Goal: Task Accomplishment & Management: Complete application form

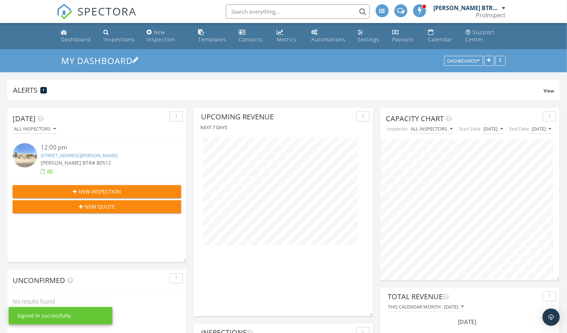
scroll to position [155, 179]
click at [282, 12] on input "text" at bounding box center [298, 11] width 144 height 14
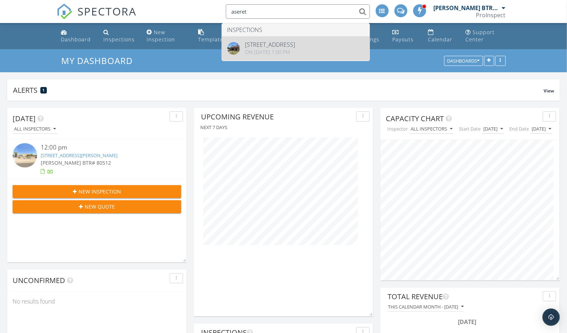
type input "aseret"
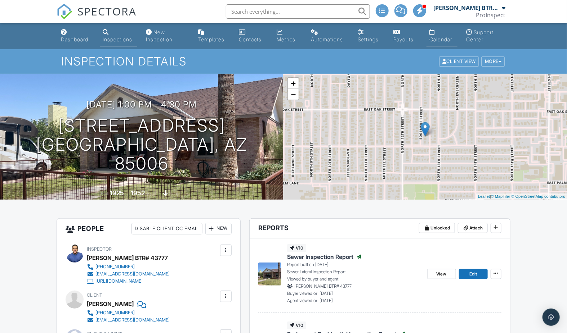
click at [433, 42] on div "Calendar" at bounding box center [440, 39] width 23 height 6
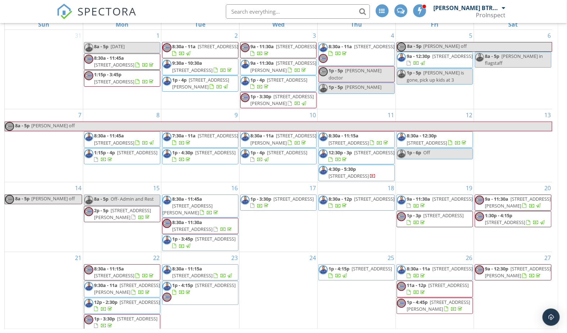
scroll to position [70, 0]
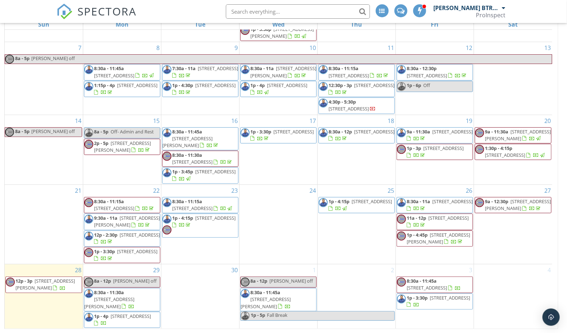
click at [193, 291] on div "30" at bounding box center [200, 297] width 78 height 64
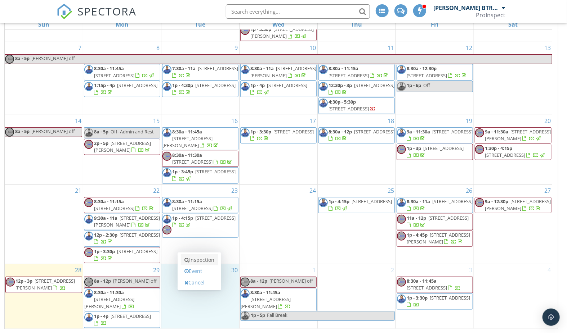
click at [202, 262] on link "Inspection" at bounding box center [199, 261] width 37 height 12
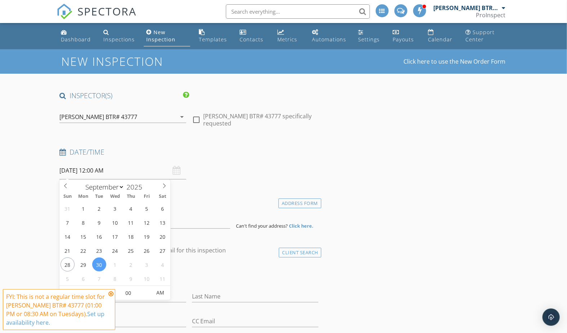
click at [107, 172] on input "09/30/2025 12:00 AM" at bounding box center [122, 171] width 126 height 18
click at [109, 295] on icon at bounding box center [110, 294] width 5 height 6
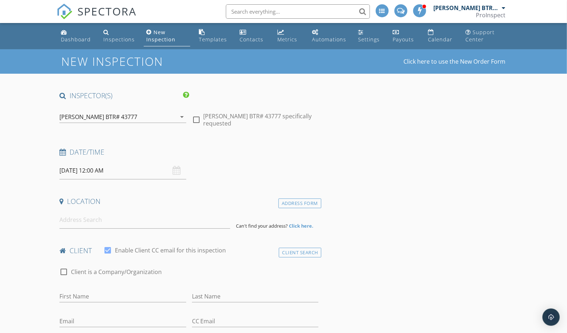
click at [101, 175] on input "09/30/2025 12:00 AM" at bounding box center [122, 171] width 126 height 18
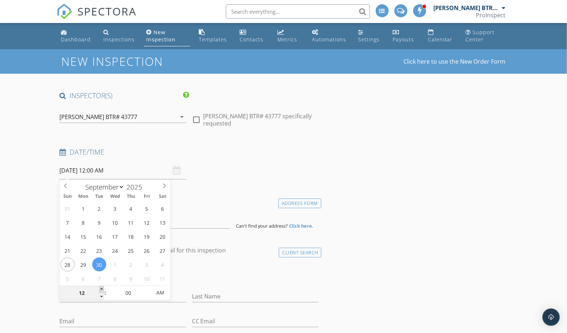
type input "01"
type input "09/30/2025 1:00 AM"
click at [102, 288] on span at bounding box center [101, 289] width 5 height 7
type input "02"
type input "09/30/2025 2:00 AM"
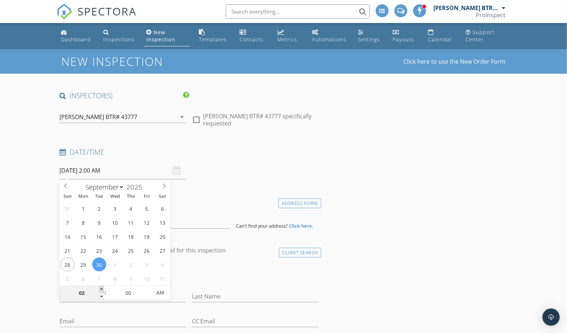
click at [102, 288] on span at bounding box center [101, 289] width 5 height 7
type input "03"
type input "09/30/2025 3:00 AM"
click at [102, 288] on span at bounding box center [101, 289] width 5 height 7
type input "04"
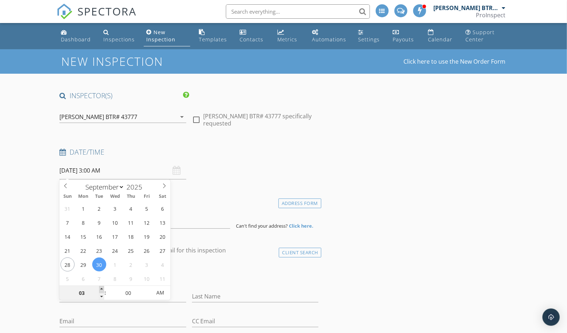
type input "09/30/2025 4:00 AM"
click at [102, 288] on span at bounding box center [101, 289] width 5 height 7
type input "05"
type input "09/30/2025 5:00 AM"
click at [102, 288] on span at bounding box center [101, 289] width 5 height 7
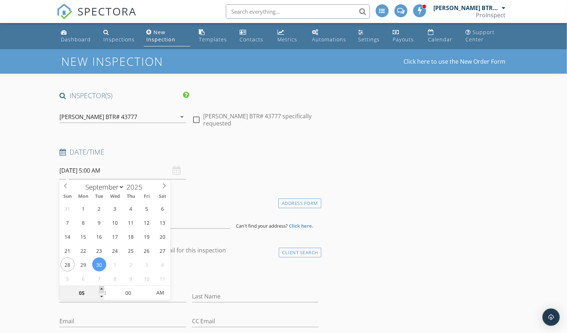
type input "06"
type input "09/30/2025 6:00 AM"
click at [102, 288] on span at bounding box center [101, 289] width 5 height 7
type input "07"
type input "09/30/2025 7:00 AM"
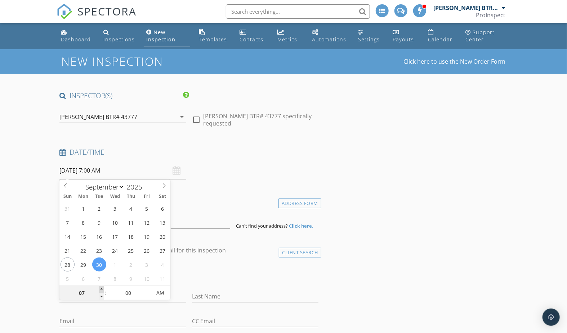
click at [102, 288] on span at bounding box center [101, 289] width 5 height 7
type input "08"
type input "09/30/2025 8:00 AM"
click at [102, 288] on span at bounding box center [101, 289] width 5 height 7
type input "05"
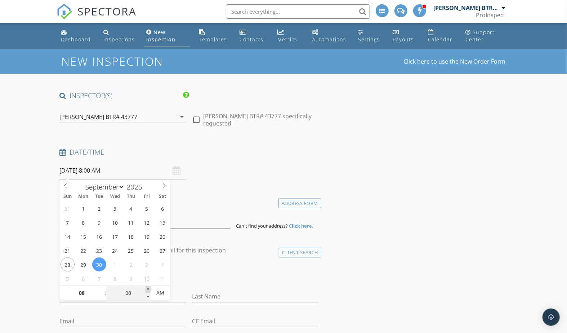
type input "09/30/2025 8:05 AM"
click at [149, 288] on span at bounding box center [147, 289] width 5 height 7
type input "10"
type input "09/30/2025 8:10 AM"
click at [149, 288] on span at bounding box center [147, 289] width 5 height 7
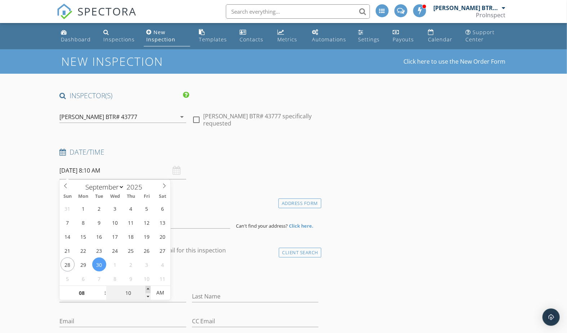
type input "15"
type input "09/30/2025 8:15 AM"
click at [149, 288] on span at bounding box center [147, 289] width 5 height 7
type input "20"
type input "09/30/2025 8:20 AM"
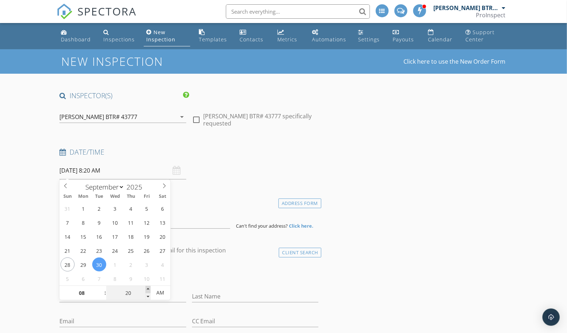
click at [149, 288] on span at bounding box center [147, 289] width 5 height 7
type input "25"
type input "09/30/2025 8:25 AM"
click at [149, 288] on span at bounding box center [147, 289] width 5 height 7
type input "30"
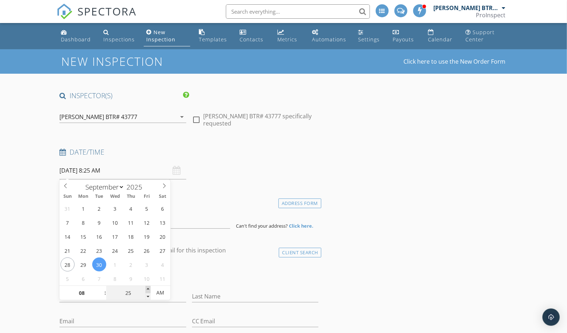
type input "09/30/2025 8:30 AM"
click at [149, 288] on span at bounding box center [147, 289] width 5 height 7
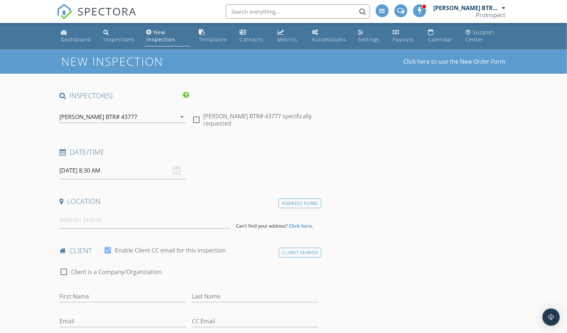
click at [260, 173] on div "Date/Time 09/30/2025 8:30 AM" at bounding box center [189, 164] width 265 height 32
click at [105, 221] on input at bounding box center [144, 220] width 171 height 18
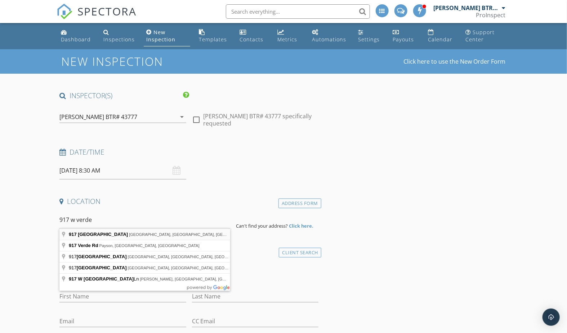
type input "917 West Verde Lane, Phoenix, AZ, USA"
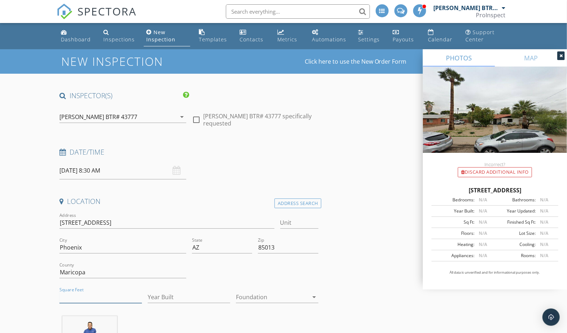
click at [96, 292] on input "Square Feet" at bounding box center [100, 298] width 82 height 12
type input "2681"
click at [302, 154] on h4 "Date/Time" at bounding box center [188, 152] width 259 height 9
click at [167, 295] on input "Year Built" at bounding box center [189, 298] width 82 height 12
type input "1946"
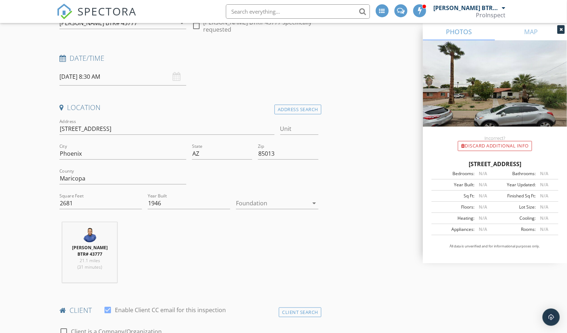
scroll to position [96, 0]
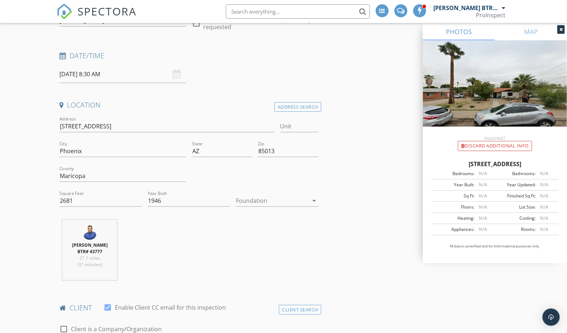
click at [286, 195] on div at bounding box center [272, 201] width 72 height 12
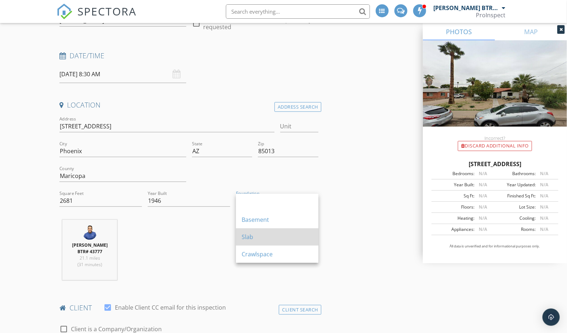
click at [261, 235] on div "Slab" at bounding box center [277, 237] width 71 height 9
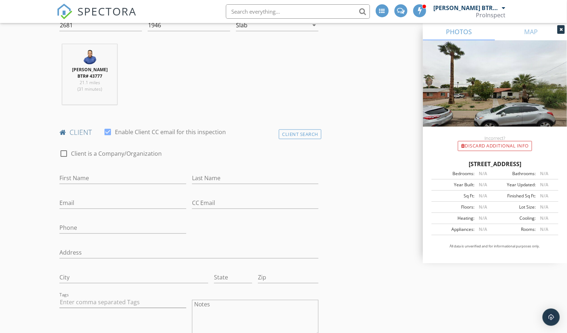
scroll to position [276, 0]
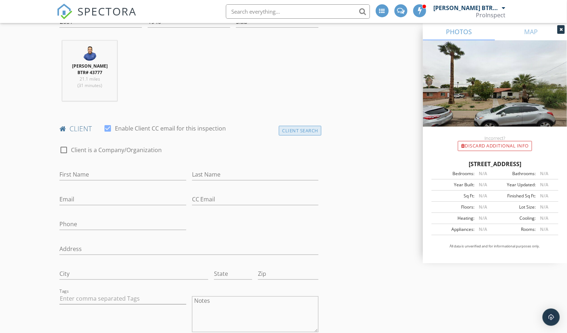
click at [291, 126] on div "Client Search" at bounding box center [300, 131] width 42 height 10
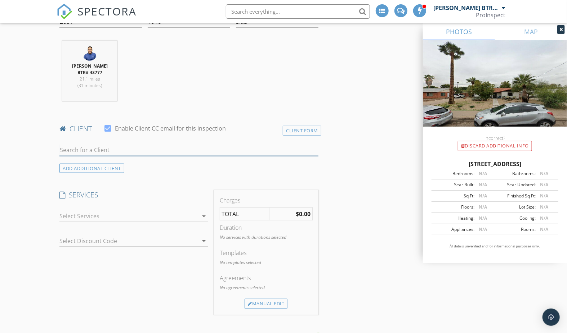
click at [126, 148] on input "text" at bounding box center [188, 150] width 259 height 12
type input "asere"
click at [127, 164] on div "Aseret Arroyo" at bounding box center [116, 163] width 73 height 9
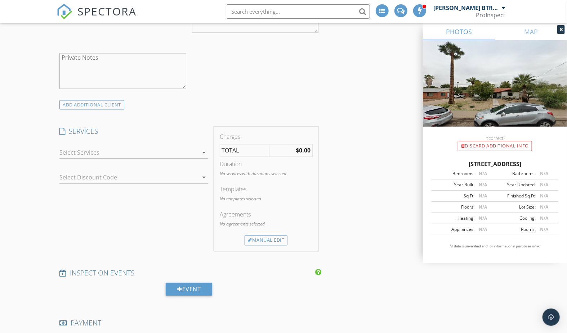
scroll to position [575, 0]
click at [197, 151] on div at bounding box center [128, 153] width 138 height 12
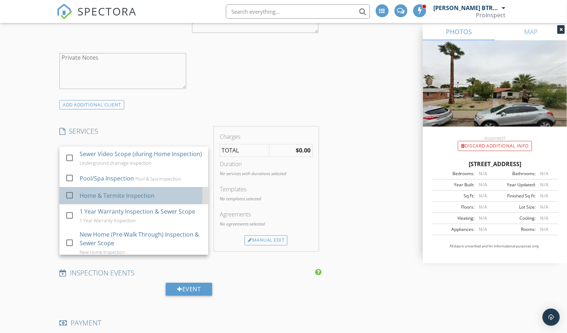
click at [134, 201] on div "Home & Termite Inspection" at bounding box center [117, 196] width 75 height 9
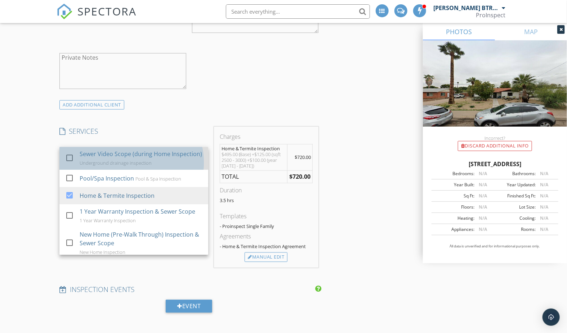
click at [118, 159] on div "Sewer Video Scope (during Home Inspection)" at bounding box center [141, 154] width 122 height 9
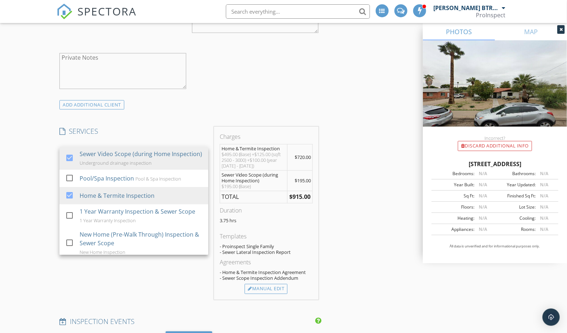
click at [337, 121] on div "INSPECTOR(S) check_box Dylan Bucknavich BTR# 43777 PRIMARY check_box_outline_bl…" at bounding box center [283, 273] width 453 height 1515
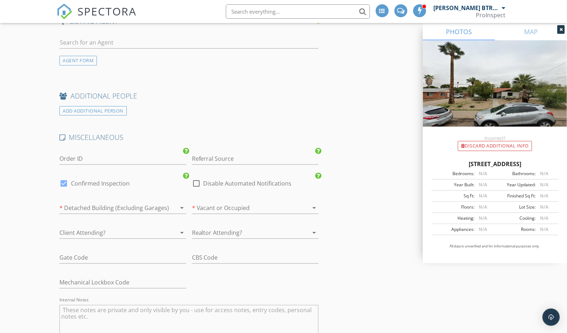
scroll to position [1186, 0]
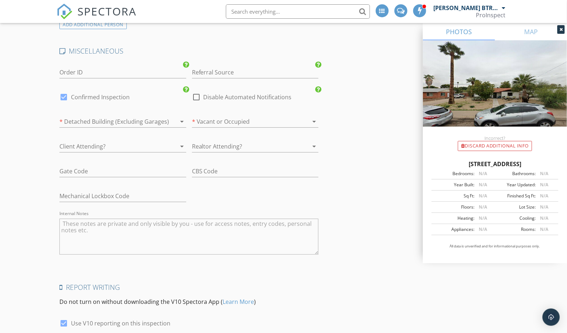
click at [278, 228] on textarea "Internal Notes" at bounding box center [188, 237] width 259 height 36
paste textarea "Items Updated: Floor Yr Updated: 2021; Floor Partial/Full: Full; Wiring Yr Upda…"
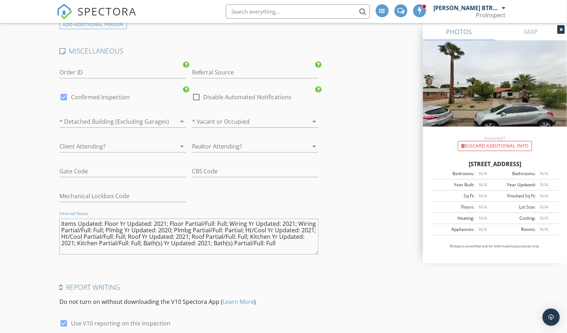
type textarea "Items Updated: Floor Yr Updated: 2021; Floor Partial/Full: Full; Wiring Yr Upda…"
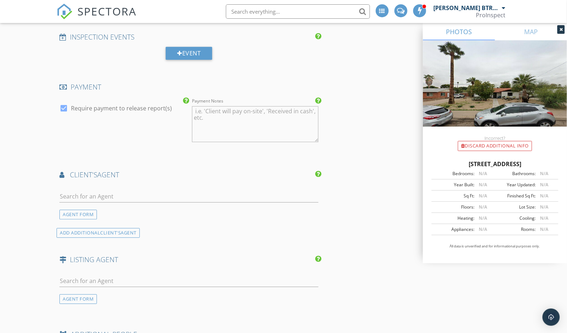
scroll to position [860, 0]
click at [80, 197] on input "text" at bounding box center [188, 197] width 259 height 12
type input "chaz"
click at [173, 223] on li "Chaz Fertal My home group" at bounding box center [189, 233] width 258 height 20
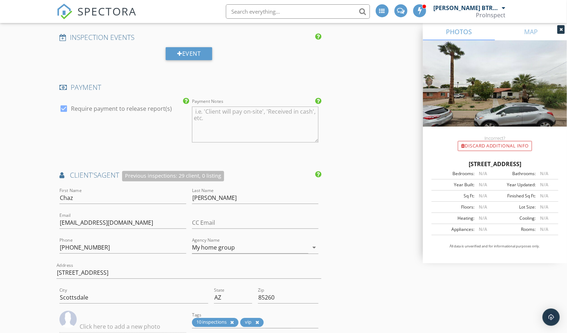
click at [337, 214] on div "INSPECTOR(S) check_box Dylan Bucknavich BTR# 43777 PRIMARY check_box_outline_bl…" at bounding box center [283, 82] width 453 height 1702
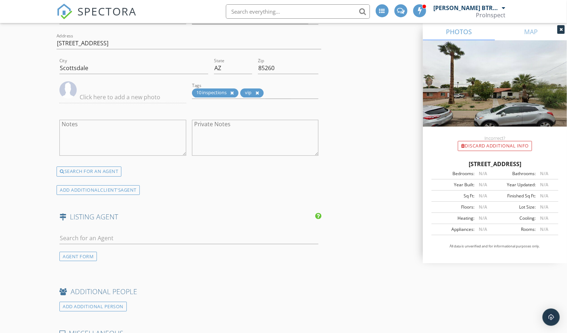
scroll to position [1113, 0]
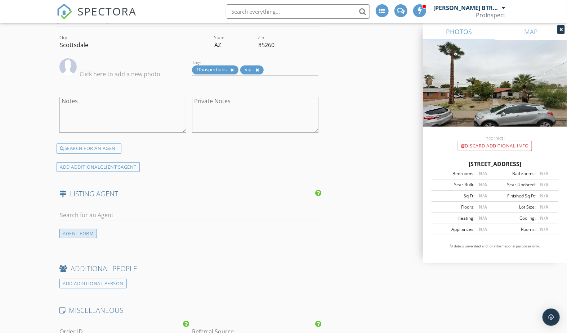
click at [73, 230] on div "AGENT FORM" at bounding box center [77, 234] width 37 height 10
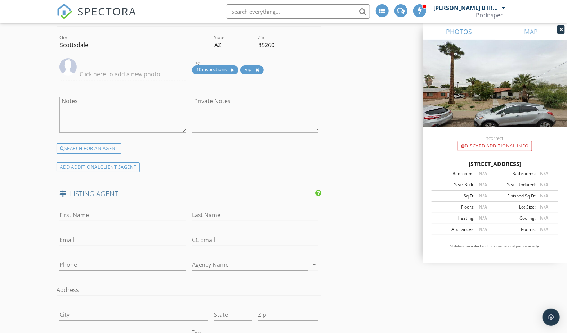
scroll to position [1183, 0]
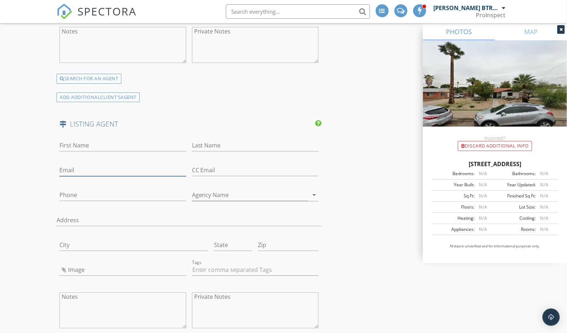
click at [68, 166] on input "Email" at bounding box center [122, 171] width 126 height 12
paste input "dawn@joearizona.com"
type input "dawn@joearizona.com"
drag, startPoint x: 107, startPoint y: 140, endPoint x: 100, endPoint y: 131, distance: 11.0
click at [100, 135] on div "First Name" at bounding box center [122, 146] width 126 height 23
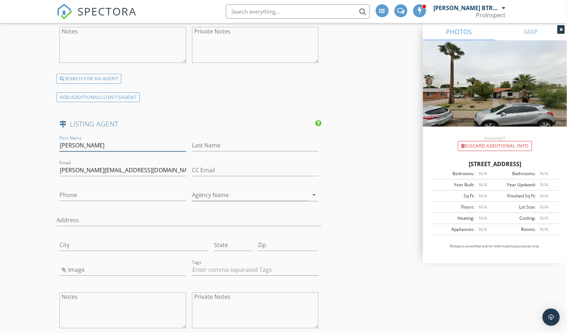
type input "Dawn"
type input "Bunch"
click at [91, 189] on input "Phone" at bounding box center [122, 195] width 126 height 12
paste input "623-283-2264"
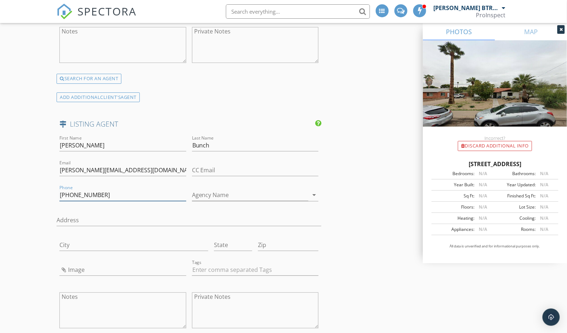
type input "623-283-2264"
click at [228, 189] on input "Agency Name" at bounding box center [250, 195] width 116 height 12
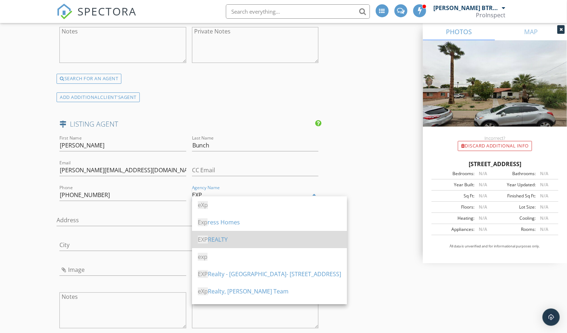
click at [220, 242] on div "EXP REALTY" at bounding box center [269, 239] width 143 height 9
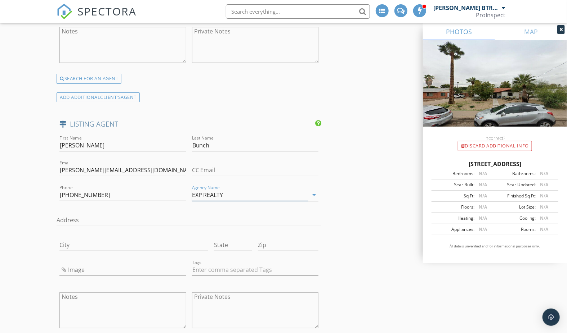
type input "EXP REALTY"
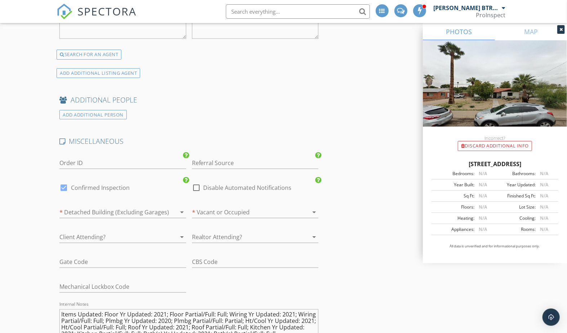
scroll to position [1477, 0]
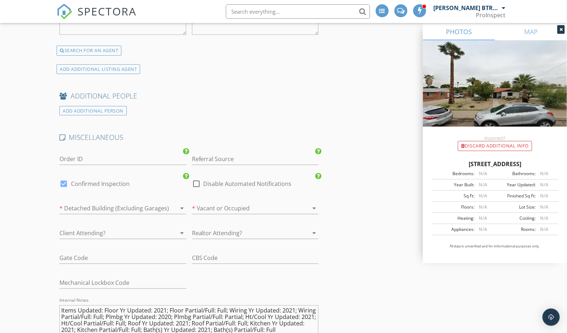
click at [87, 204] on div at bounding box center [112, 209] width 106 height 12
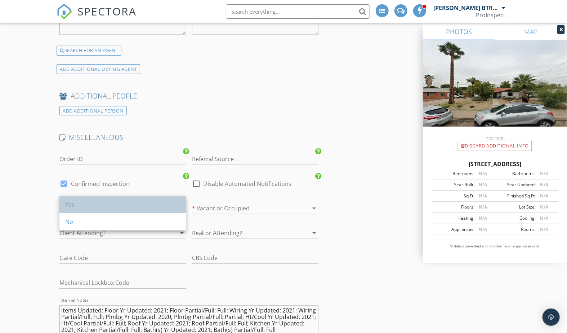
click at [68, 207] on div "Yes" at bounding box center [122, 205] width 115 height 9
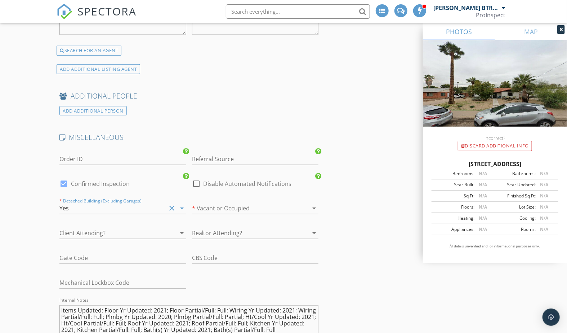
click at [219, 204] on div at bounding box center [245, 209] width 106 height 12
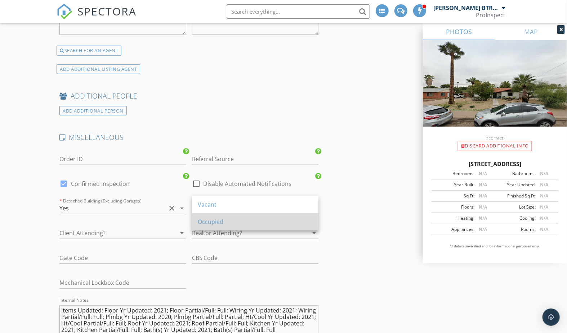
click at [208, 225] on div "Occupied" at bounding box center [255, 222] width 115 height 9
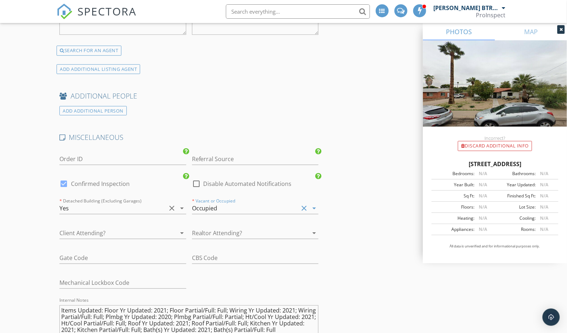
click at [211, 232] on div at bounding box center [245, 234] width 106 height 12
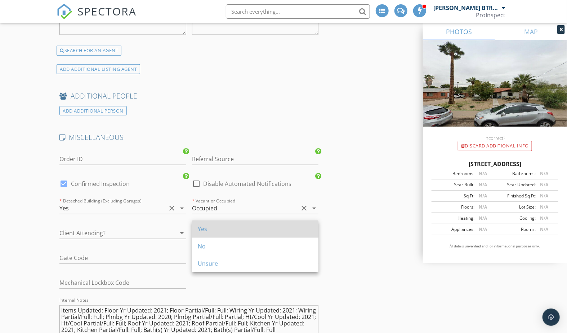
click at [200, 231] on div "Yes" at bounding box center [255, 229] width 115 height 9
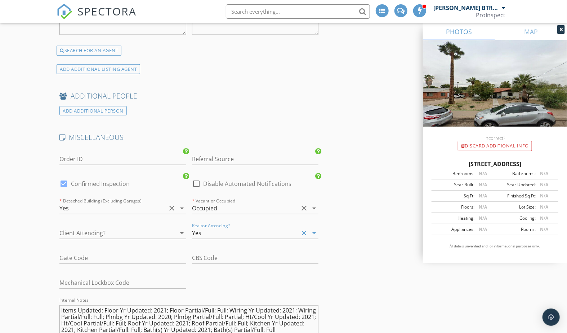
click at [153, 229] on div at bounding box center [112, 234] width 106 height 12
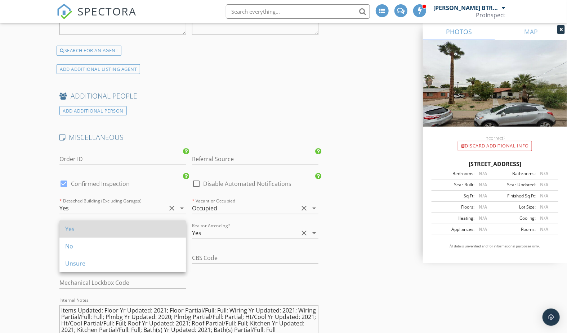
click at [81, 233] on div "Yes" at bounding box center [122, 229] width 115 height 17
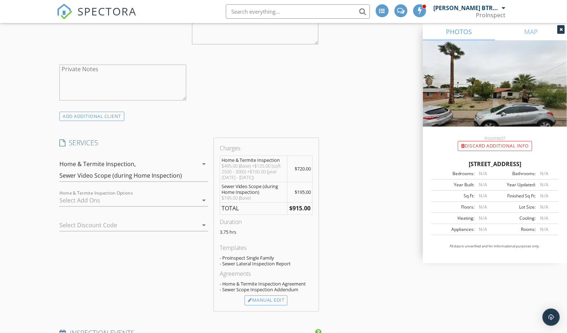
scroll to position [564, 0]
click at [272, 300] on div "Manual Edit" at bounding box center [265, 301] width 43 height 10
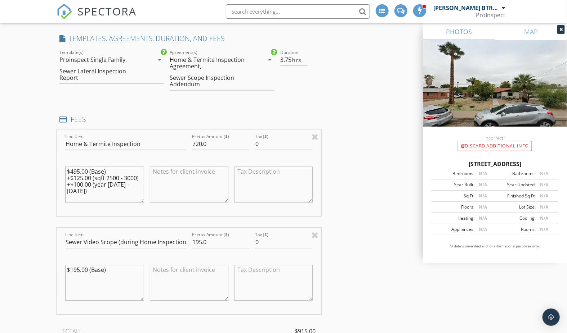
scroll to position [669, 0]
click at [213, 140] on input "720.0" at bounding box center [221, 144] width 58 height 12
type input "7"
type input "845"
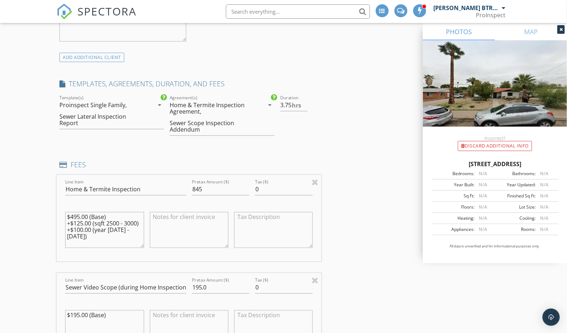
scroll to position [624, 0]
type input "3.5"
click at [304, 103] on input "3.5" at bounding box center [293, 105] width 27 height 12
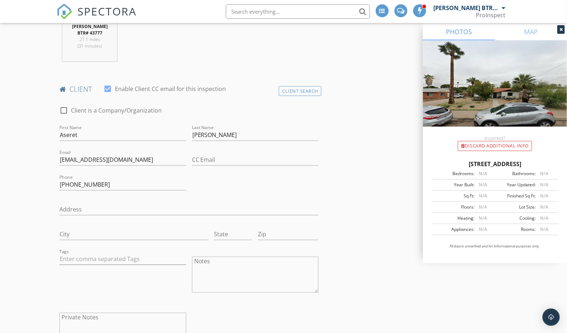
scroll to position [0, 0]
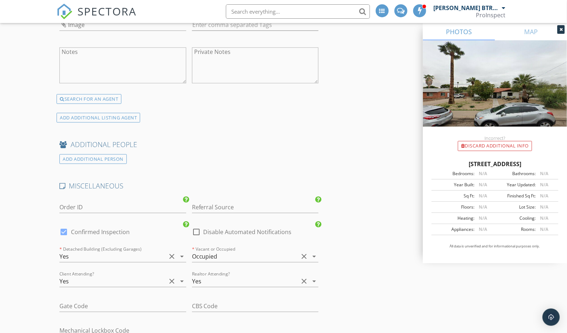
click at [64, 226] on div at bounding box center [64, 232] width 12 height 12
checkbox input "false"
checkbox input "true"
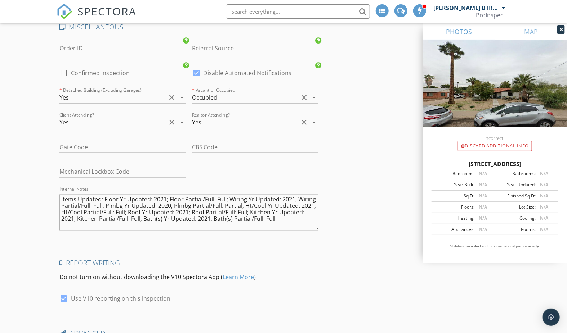
scroll to position [1812, 0]
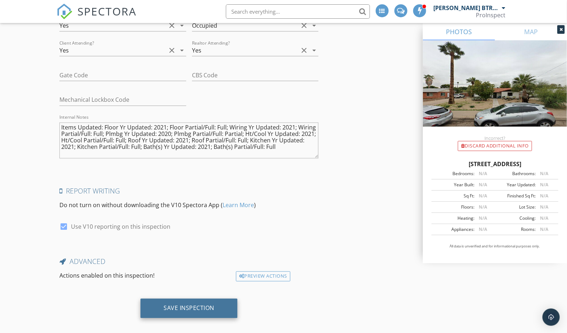
click at [164, 305] on div "Save Inspection" at bounding box center [188, 308] width 51 height 7
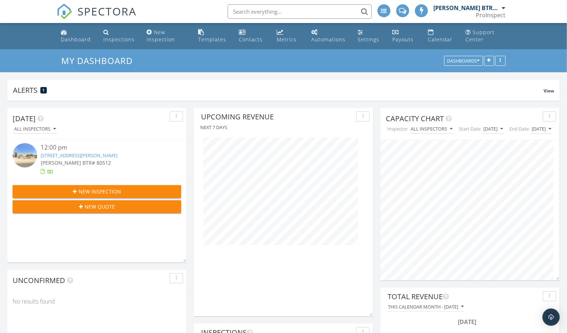
scroll to position [155, 179]
click at [278, 13] on input "text" at bounding box center [298, 11] width 144 height 14
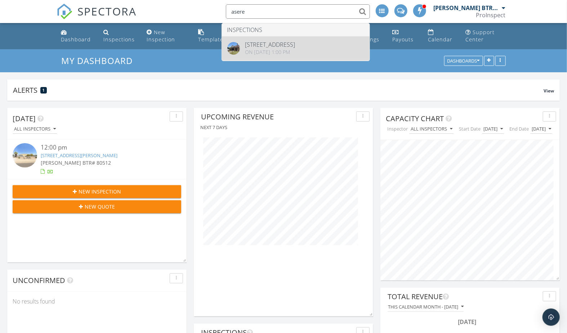
type input "asere"
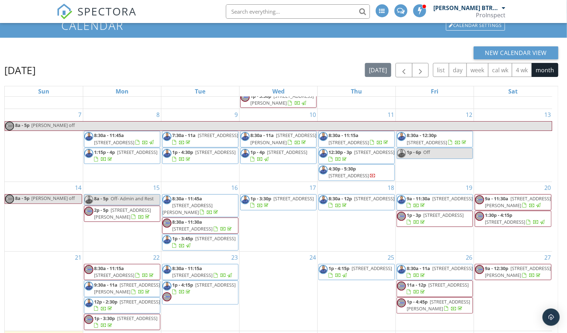
scroll to position [103, 0]
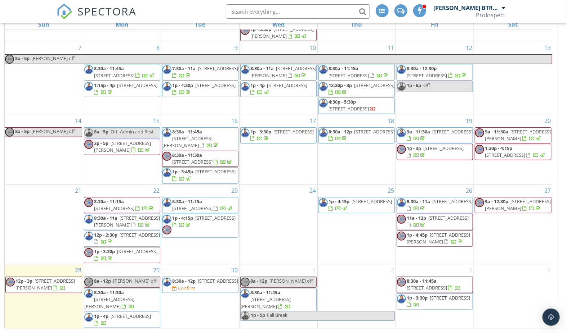
click at [33, 292] on span "12p - 3p 3138 E Emelita Ave , Mesa 85204" at bounding box center [44, 285] width 76 height 14
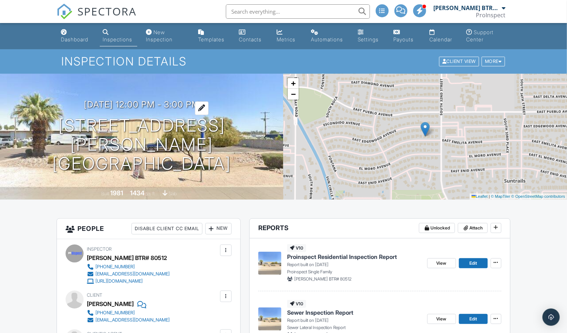
click at [105, 109] on h3 "09/28/2025 12:00 pm - 3:00 pm" at bounding box center [142, 105] width 116 height 10
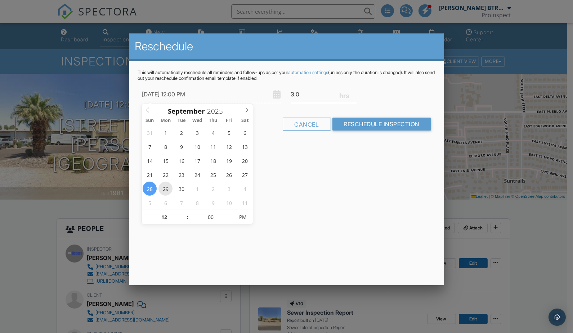
type input "09/29/2025 12:00 PM"
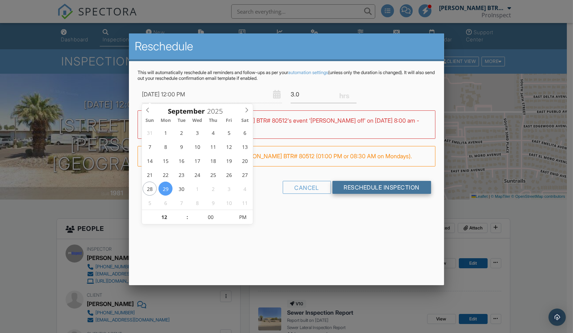
click at [383, 187] on input "Reschedule Inspection" at bounding box center [381, 187] width 99 height 13
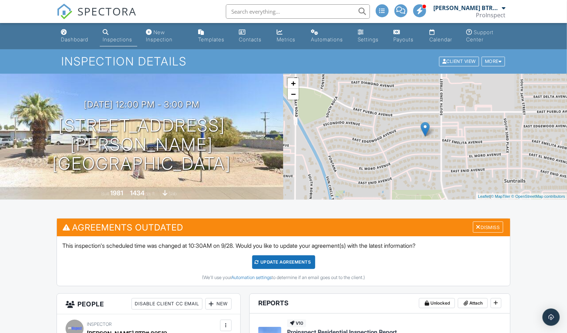
click at [294, 262] on div "Update Agreements" at bounding box center [283, 263] width 63 height 14
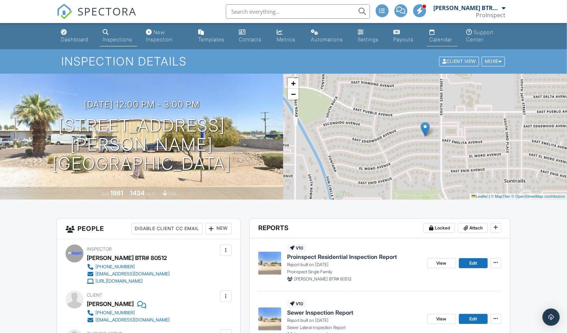
click at [434, 34] on link "Calendar" at bounding box center [441, 36] width 31 height 21
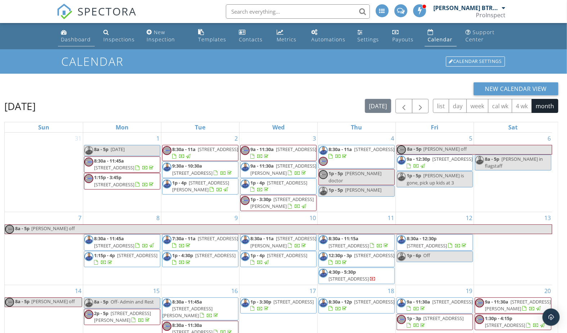
click at [79, 45] on link "Dashboard" at bounding box center [76, 36] width 37 height 21
